Goal: Task Accomplishment & Management: Manage account settings

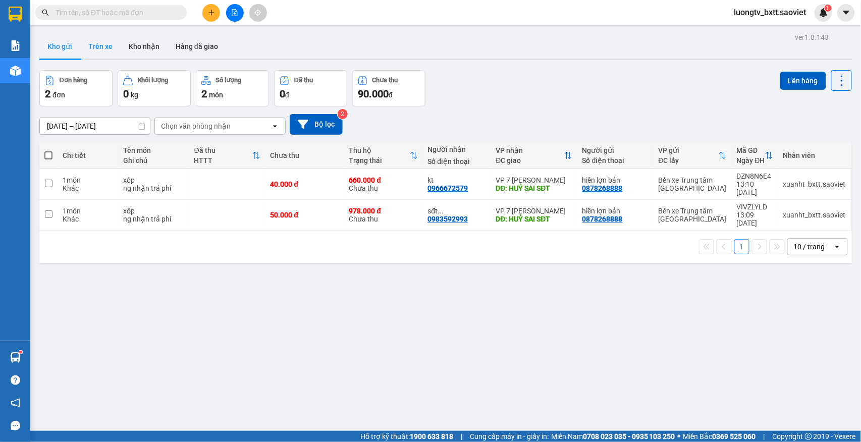
click at [103, 47] on button "Trên xe" at bounding box center [100, 46] width 40 height 24
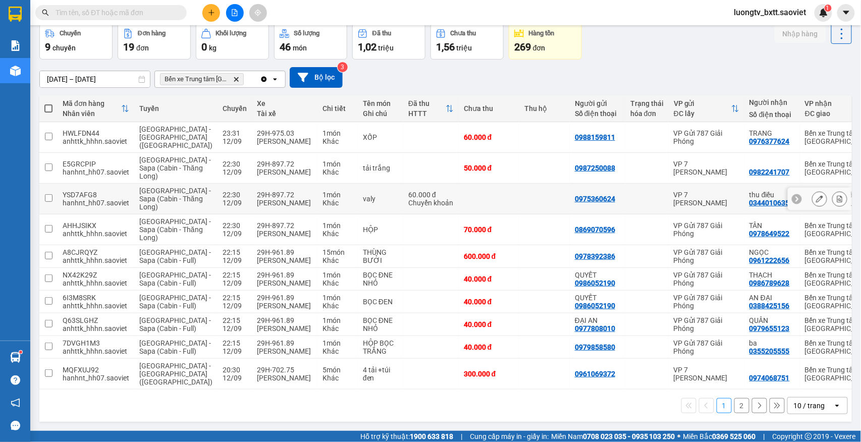
scroll to position [110, 0]
click at [734, 402] on button "2" at bounding box center [741, 405] width 15 height 15
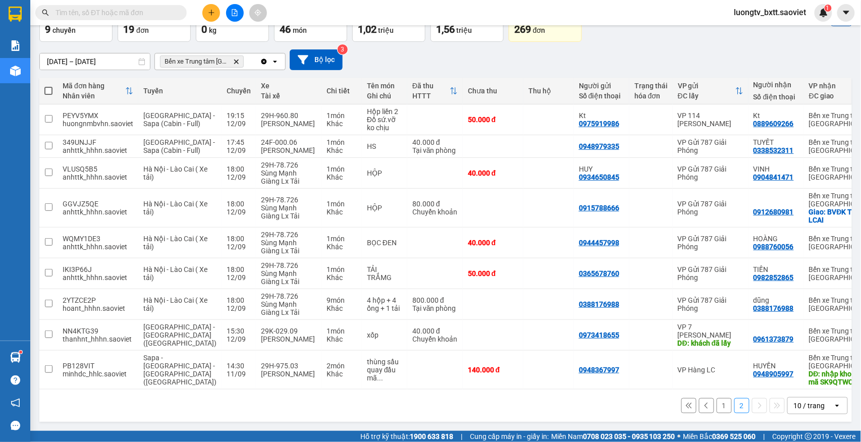
scroll to position [79, 0]
click at [634, 333] on div at bounding box center [650, 335] width 33 height 8
checkbox input "true"
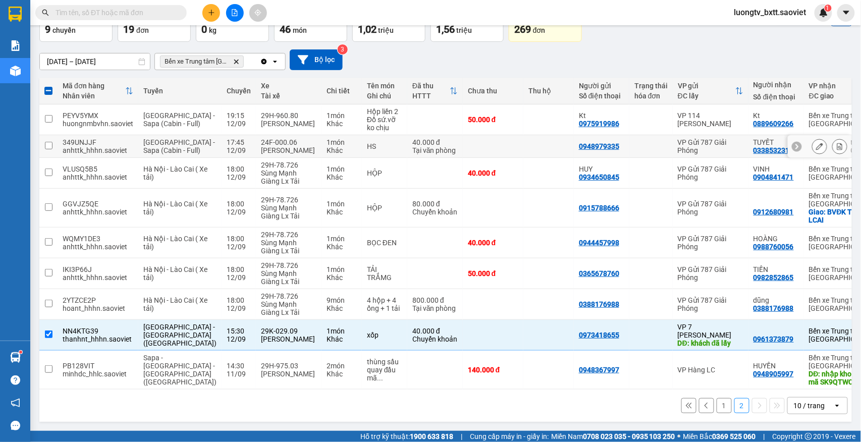
click at [483, 135] on td at bounding box center [493, 146] width 61 height 23
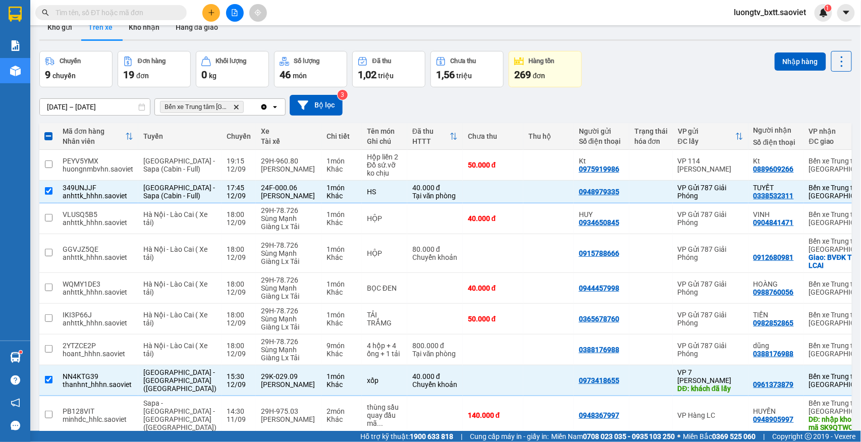
scroll to position [0, 0]
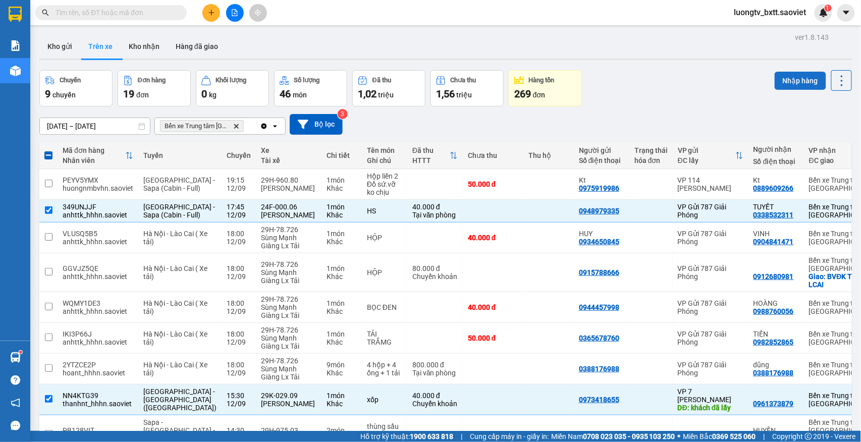
click at [788, 84] on button "Nhập hàng" at bounding box center [800, 81] width 51 height 18
checkbox input "false"
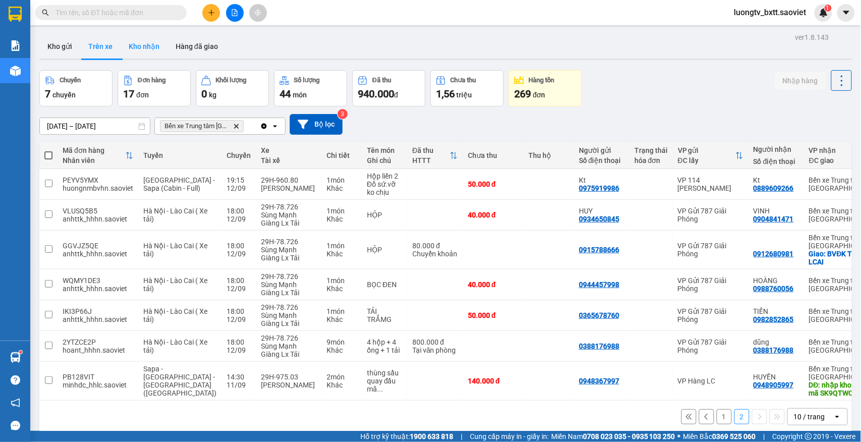
click at [146, 41] on button "Kho nhận" at bounding box center [144, 46] width 47 height 24
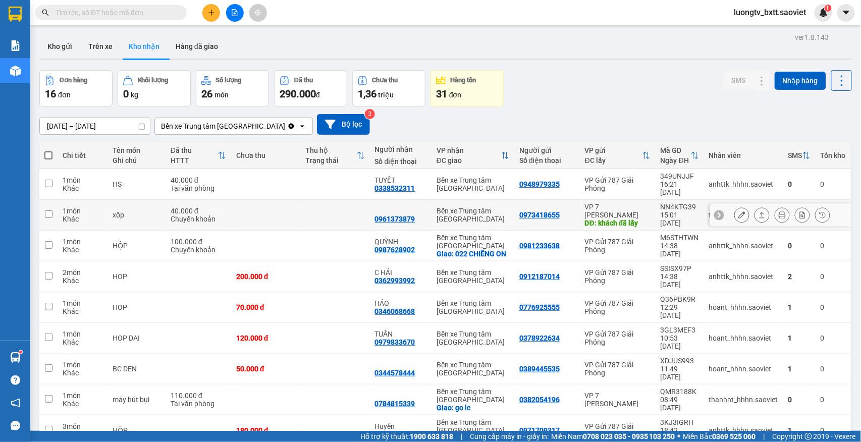
click at [738, 211] on icon at bounding box center [741, 214] width 7 height 7
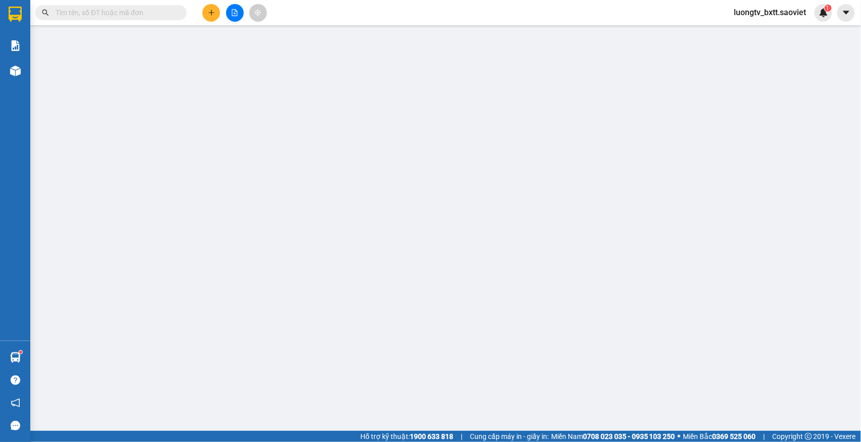
click at [749, 114] on div "SỬA ĐƠN HÀNG Lịch sử Ảnh kiện hàng Yêu cầu xuất hóa đơn điện tử Total Paid Fee …" at bounding box center [430, 221] width 861 height 442
type input "0973418655"
type input "khách đã lấy"
type input "0961373879"
type input "40.000"
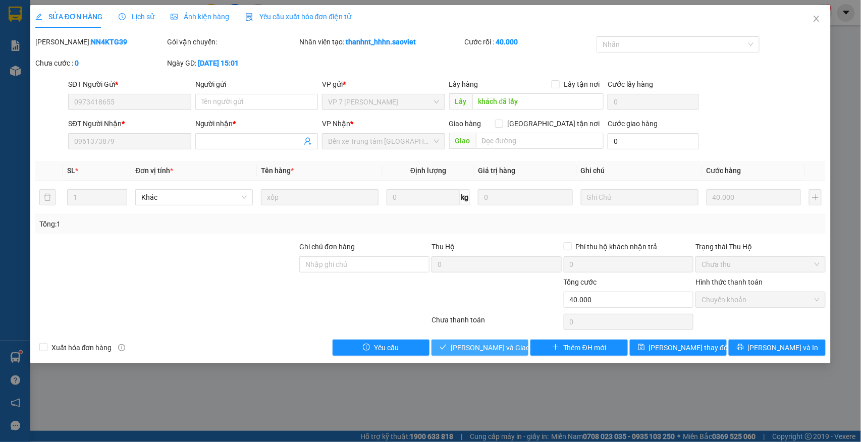
click at [508, 350] on span "[PERSON_NAME] và Giao hàng" at bounding box center [499, 347] width 97 height 11
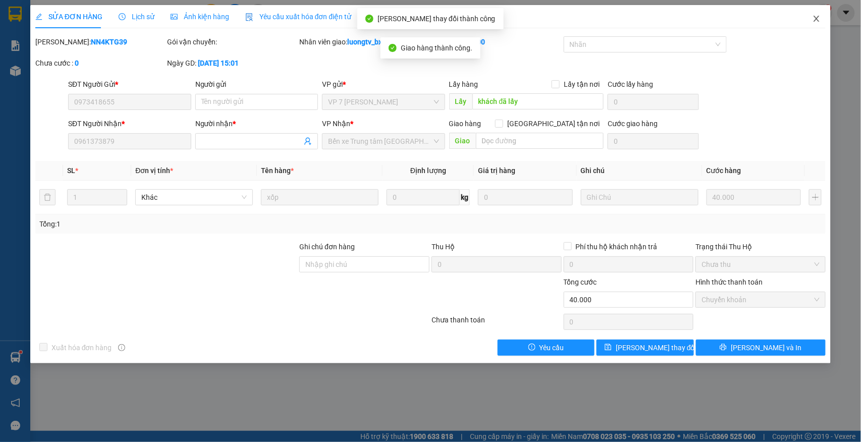
click at [814, 21] on icon "close" at bounding box center [816, 19] width 8 height 8
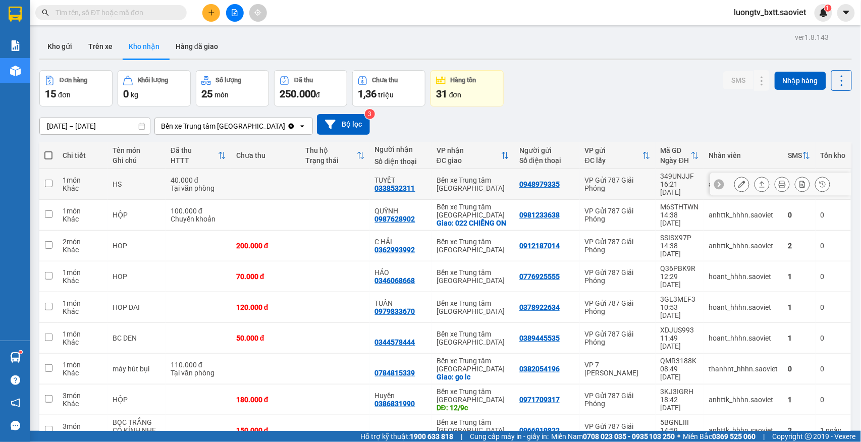
click at [306, 179] on td at bounding box center [334, 184] width 69 height 31
checkbox input "true"
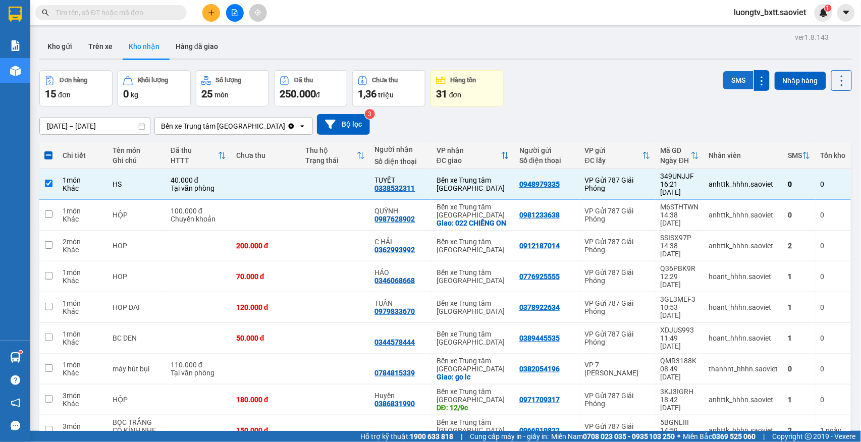
click at [729, 85] on button "SMS" at bounding box center [738, 80] width 30 height 18
